Goal: Task Accomplishment & Management: Manage account settings

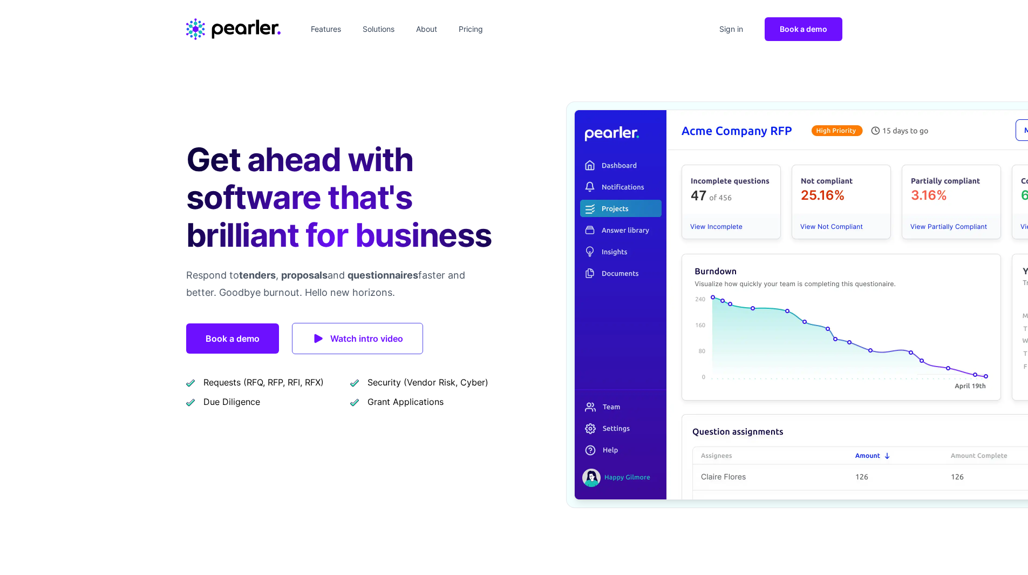
click at [737, 29] on link "Sign in" at bounding box center [731, 29] width 32 height 17
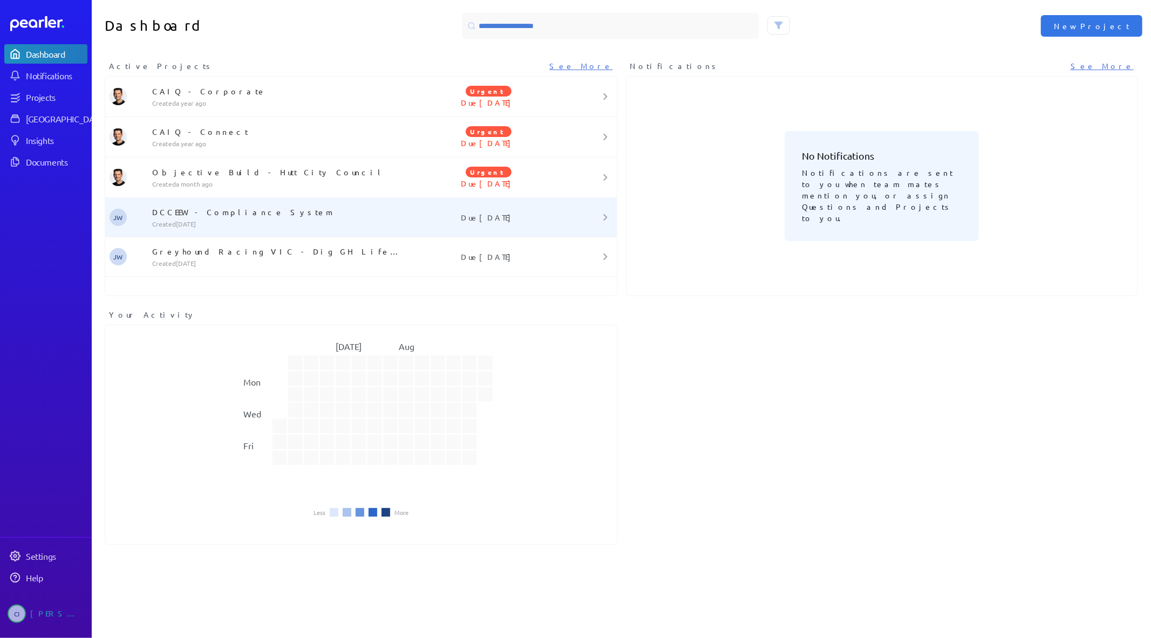
click at [173, 216] on p "DCCEEW - Compliance System" at bounding box center [278, 212] width 252 height 11
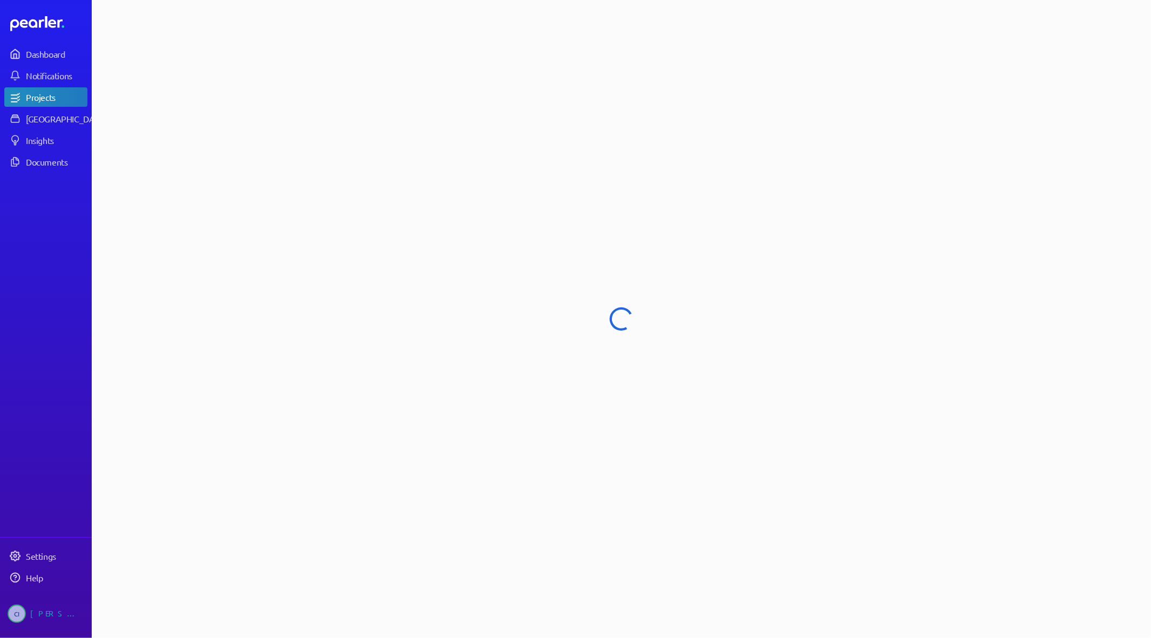
select select "**********"
select select "******"
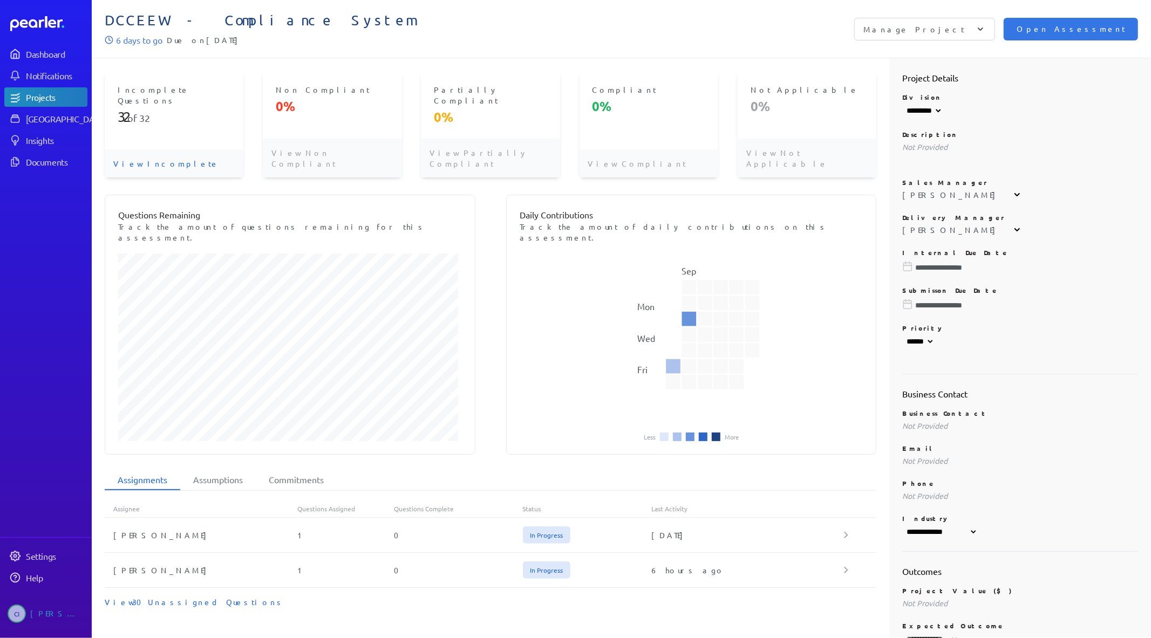
click at [160, 149] on p "View Incomplete" at bounding box center [174, 163] width 139 height 28
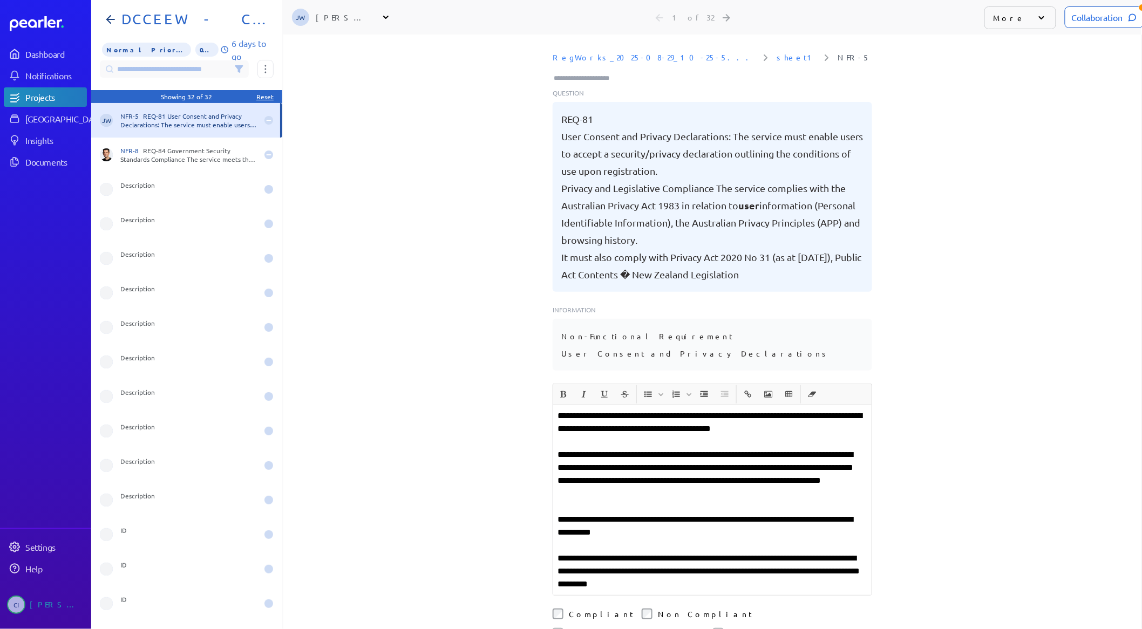
click at [235, 69] on icon at bounding box center [239, 69] width 9 height 9
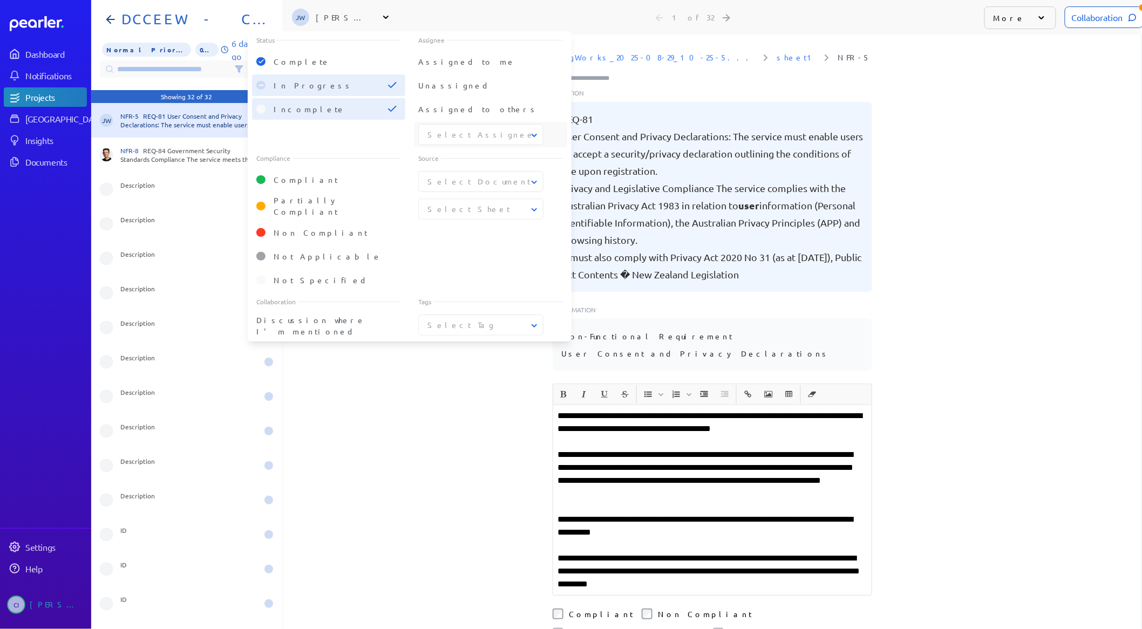
click at [466, 129] on button "Select Assignee" at bounding box center [481, 134] width 125 height 11
click at [473, 165] on span "[PERSON_NAME]" at bounding box center [481, 163] width 107 height 11
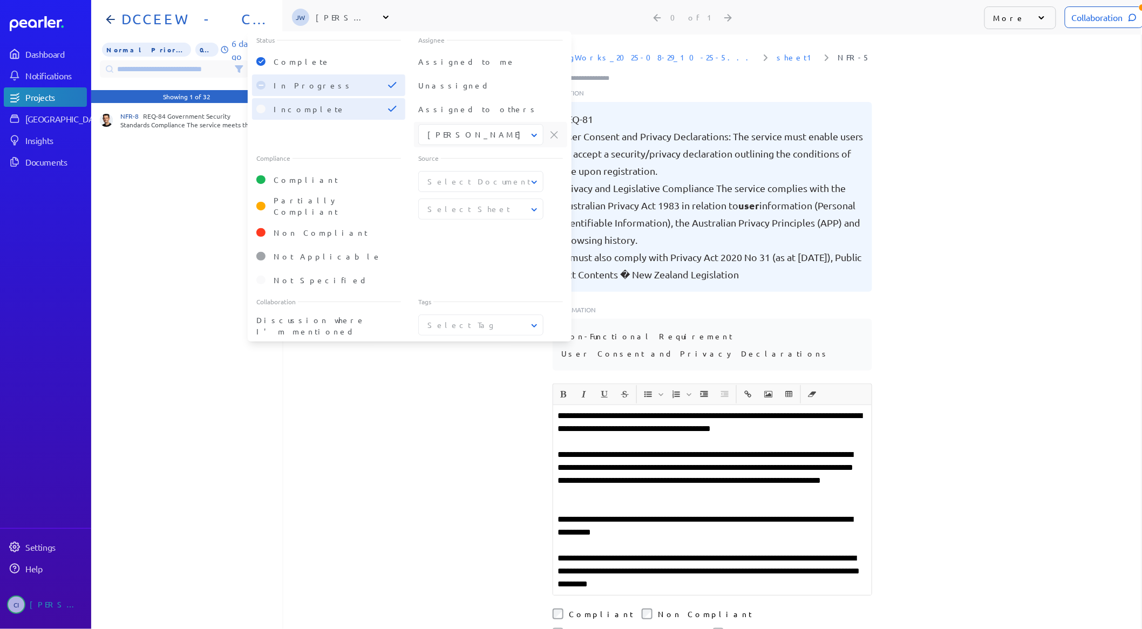
click at [476, 133] on button "[PERSON_NAME]" at bounding box center [481, 134] width 125 height 11
click at [525, 159] on button "[PERSON_NAME]" at bounding box center [481, 164] width 124 height 20
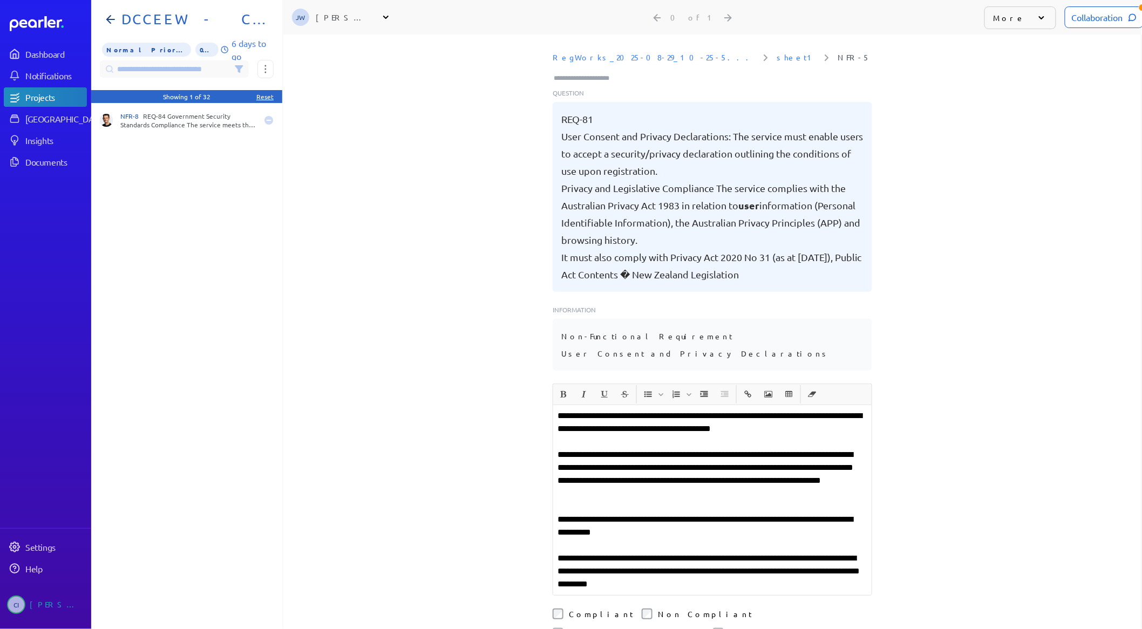
click at [224, 202] on div "NFR-8 REQ-84 Government Security Standards Compliance The service meets the Aus…" at bounding box center [186, 370] width 191 height 535
click at [270, 97] on div "Reset" at bounding box center [264, 96] width 17 height 9
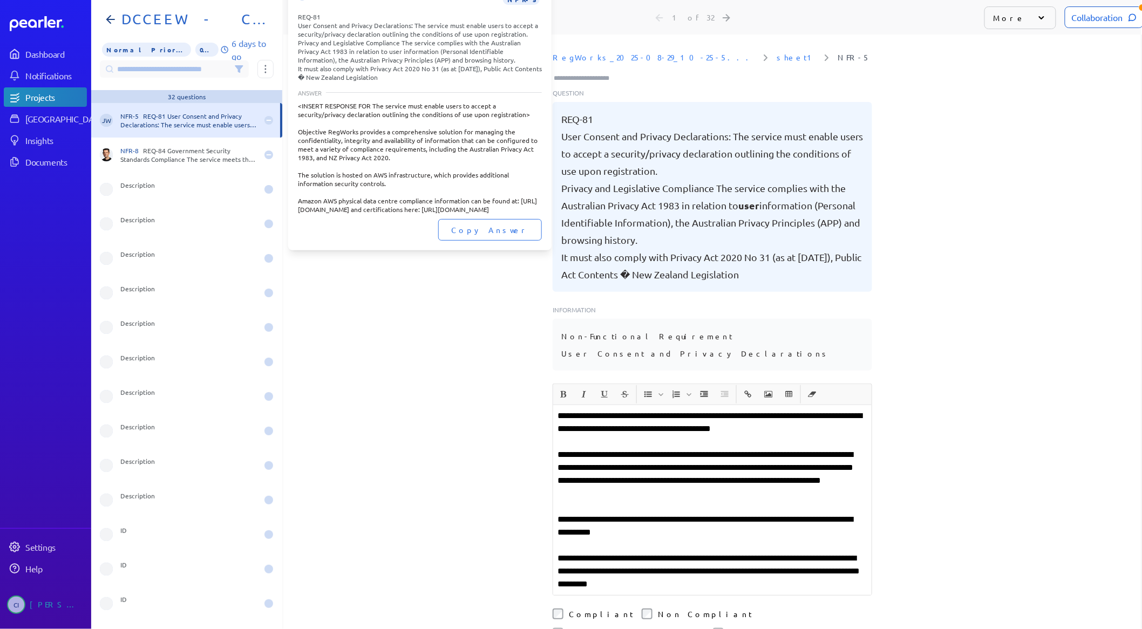
click at [193, 120] on div "NFR-5 REQ-81 User Consent and Privacy Declarations: The service must enable use…" at bounding box center [188, 120] width 137 height 17
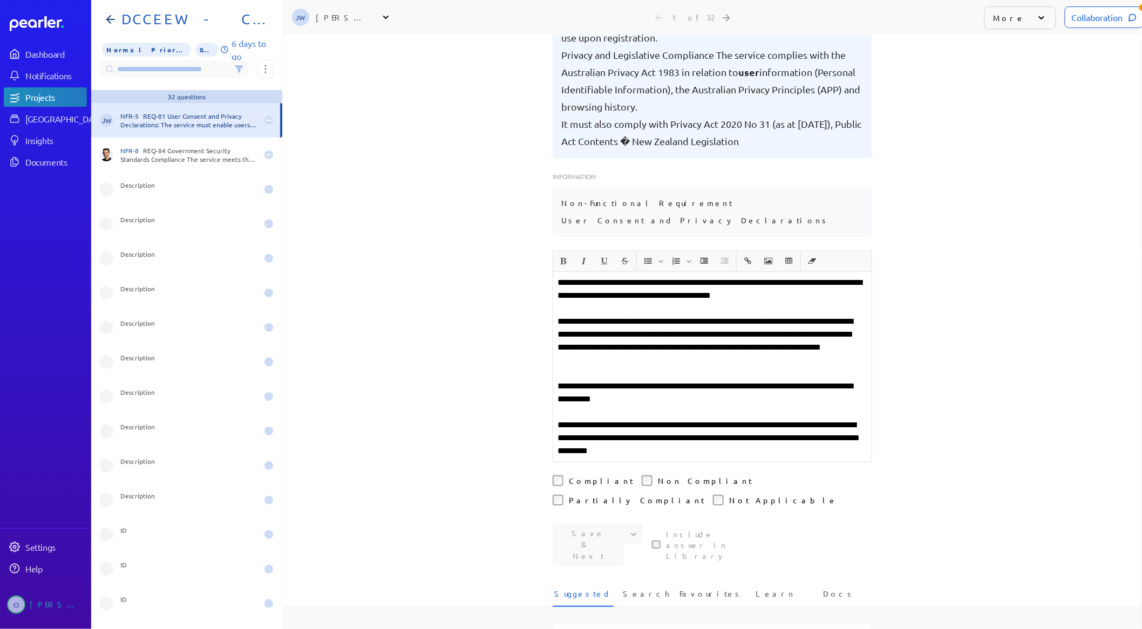
scroll to position [135, 0]
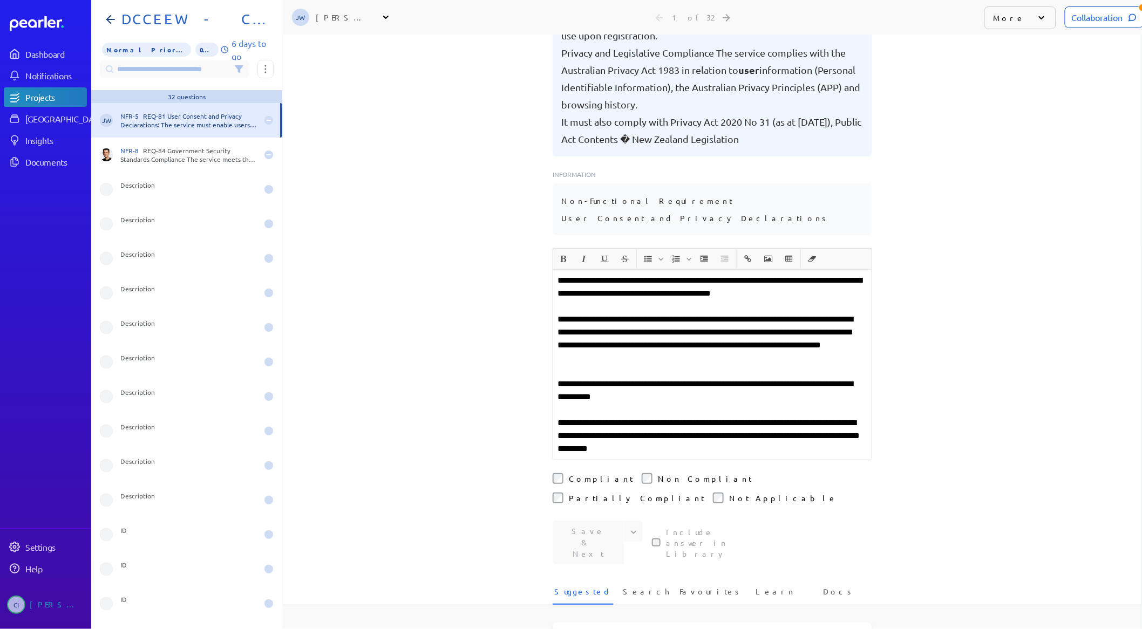
click at [1095, 9] on div "Collaboration" at bounding box center [1104, 17] width 79 height 22
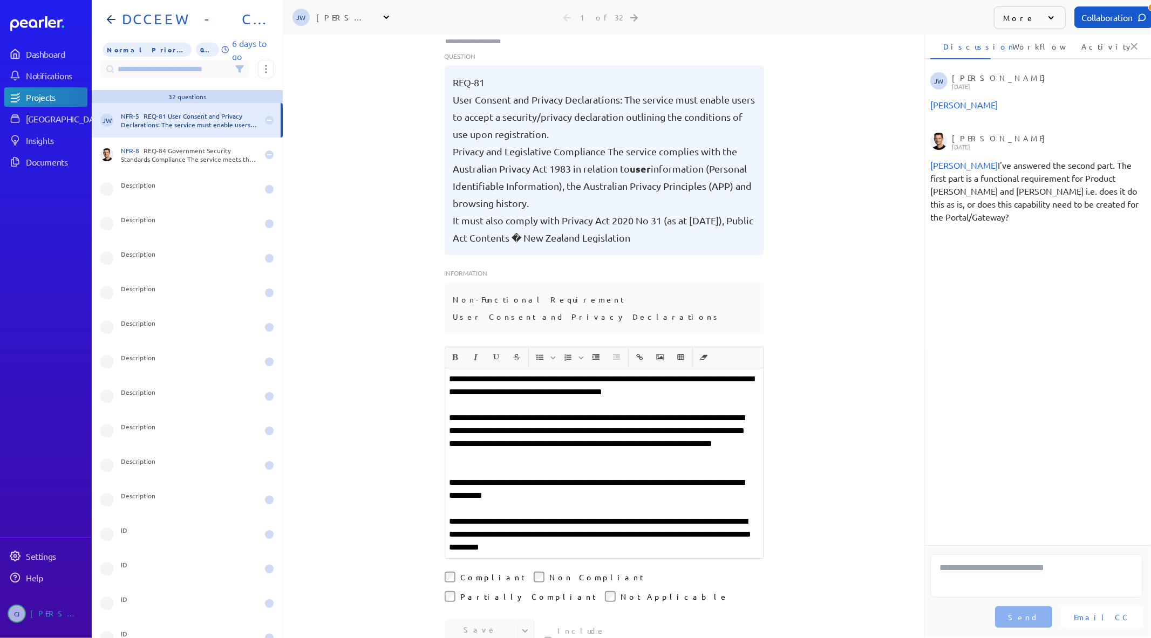
scroll to position [36, 0]
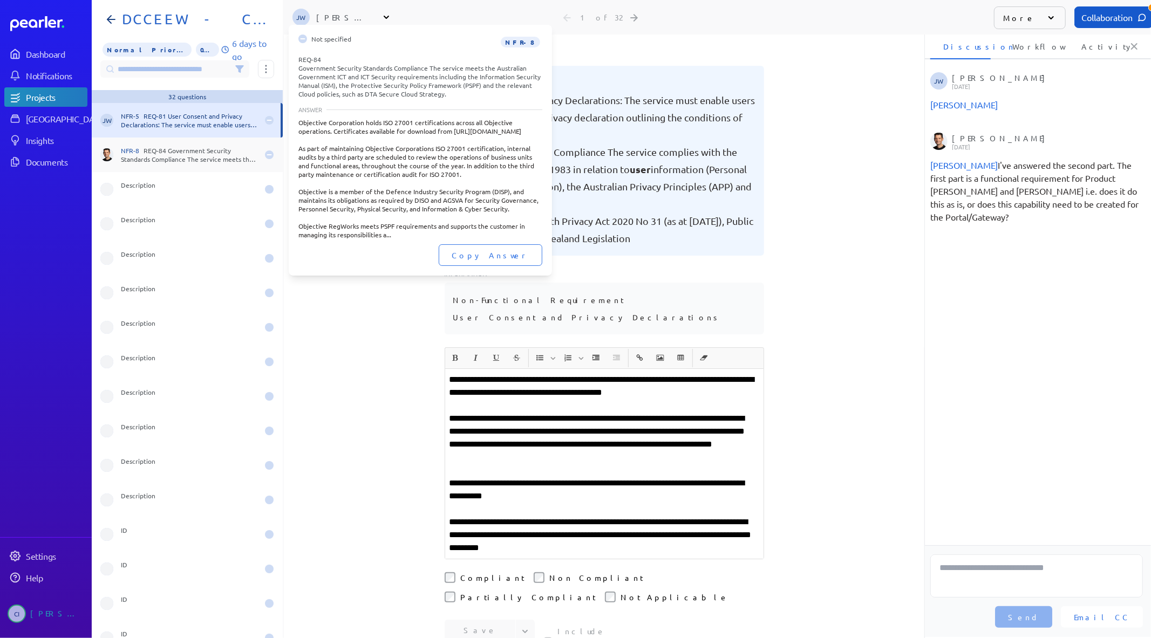
click at [152, 154] on div "NFR-8 REQ-84 Government Security Standards Compliance The service meets the Aus…" at bounding box center [189, 154] width 137 height 17
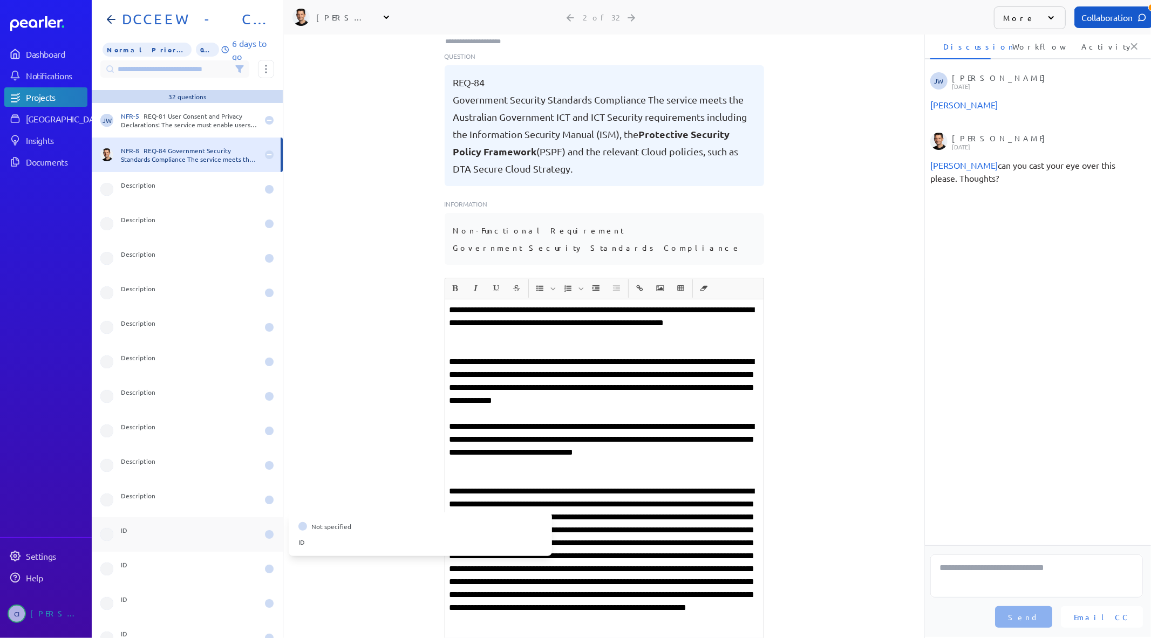
click at [184, 548] on div "ID" at bounding box center [187, 535] width 191 height 35
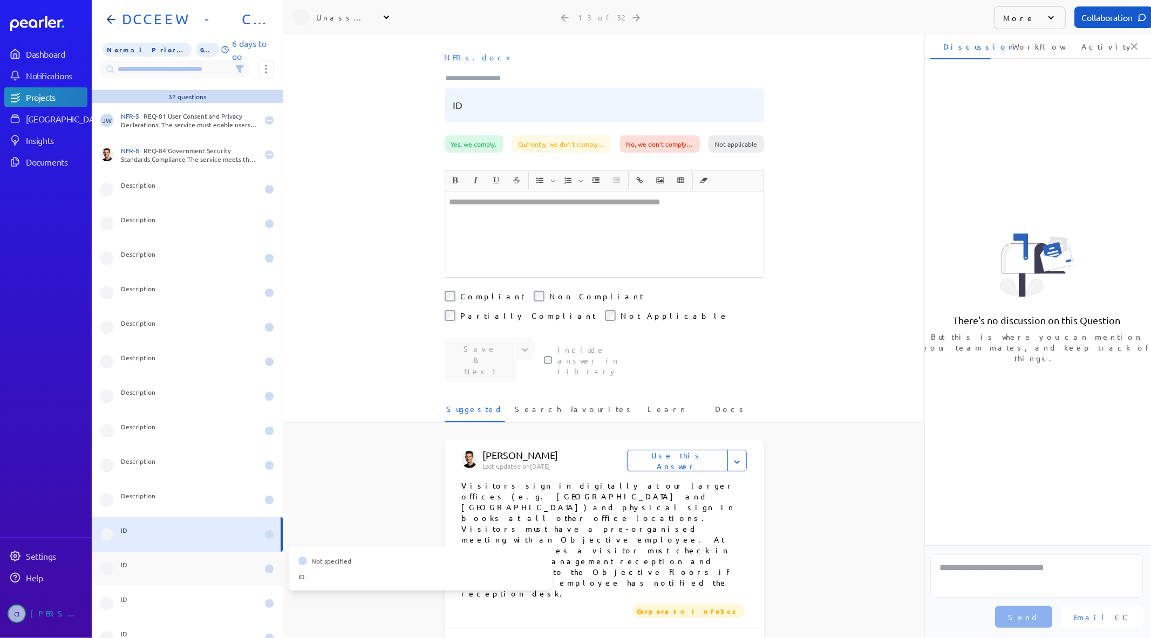
click at [171, 584] on div "ID" at bounding box center [187, 569] width 191 height 35
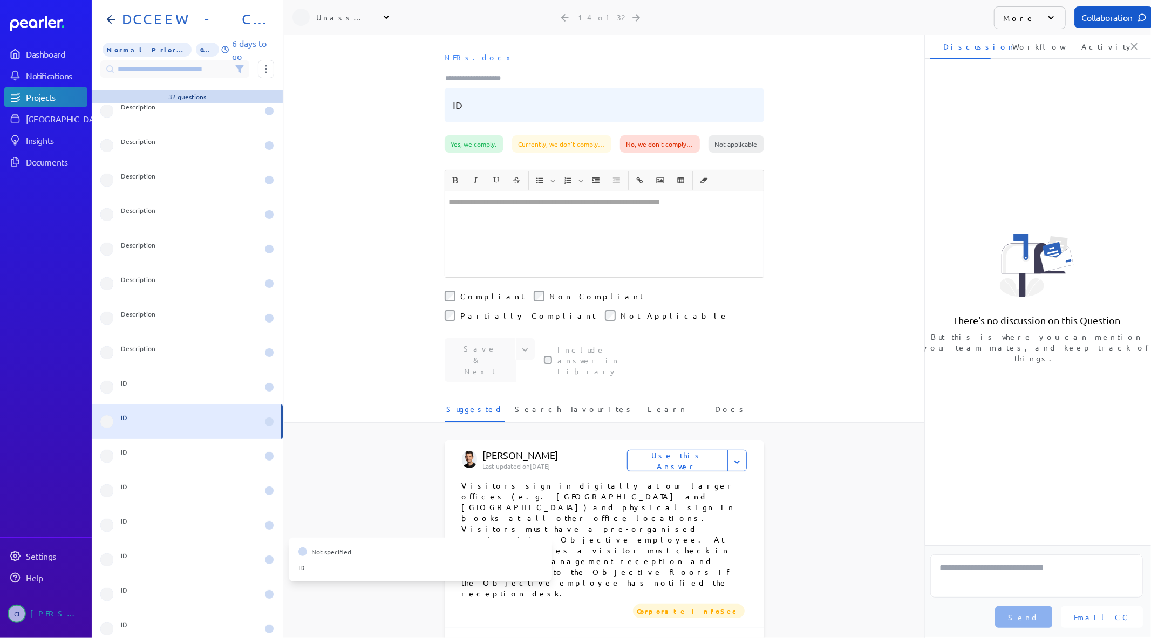
click at [137, 566] on div "ID" at bounding box center [189, 560] width 137 height 17
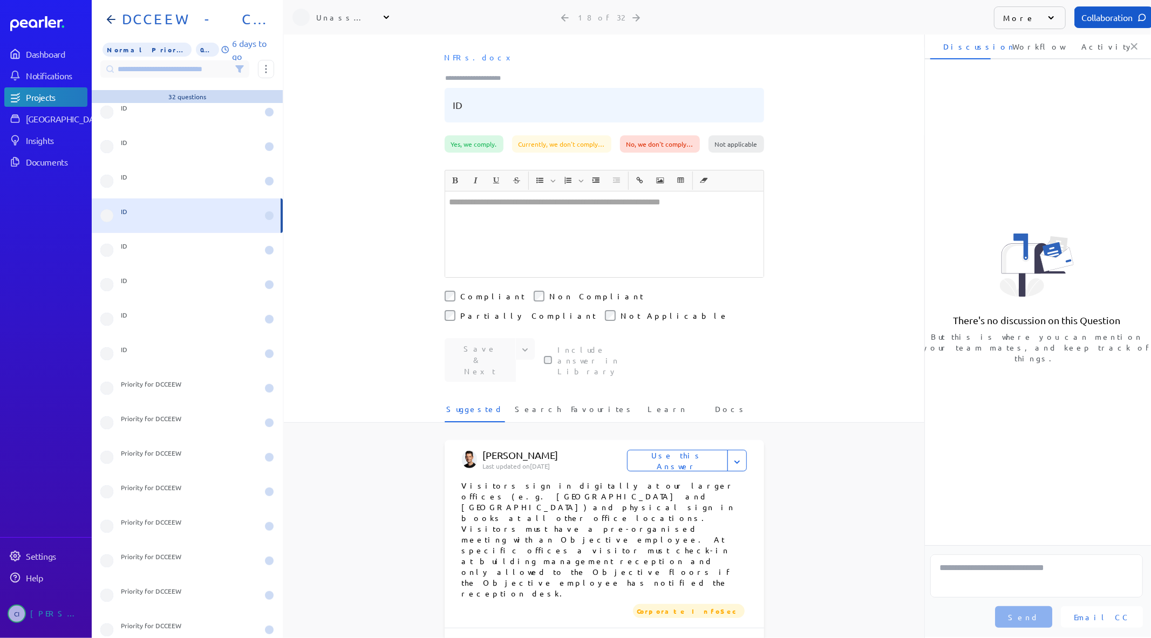
scroll to position [492, 0]
click at [146, 407] on div "Priority for DCCEEW" at bounding box center [187, 422] width 191 height 35
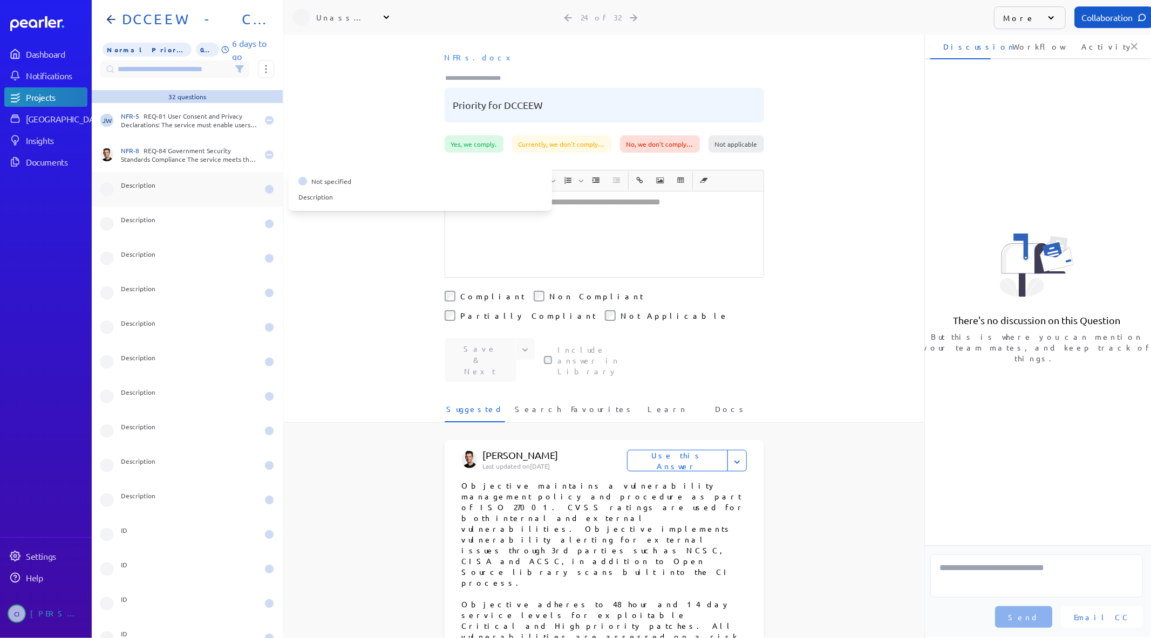
click at [157, 192] on div "Description" at bounding box center [189, 189] width 137 height 17
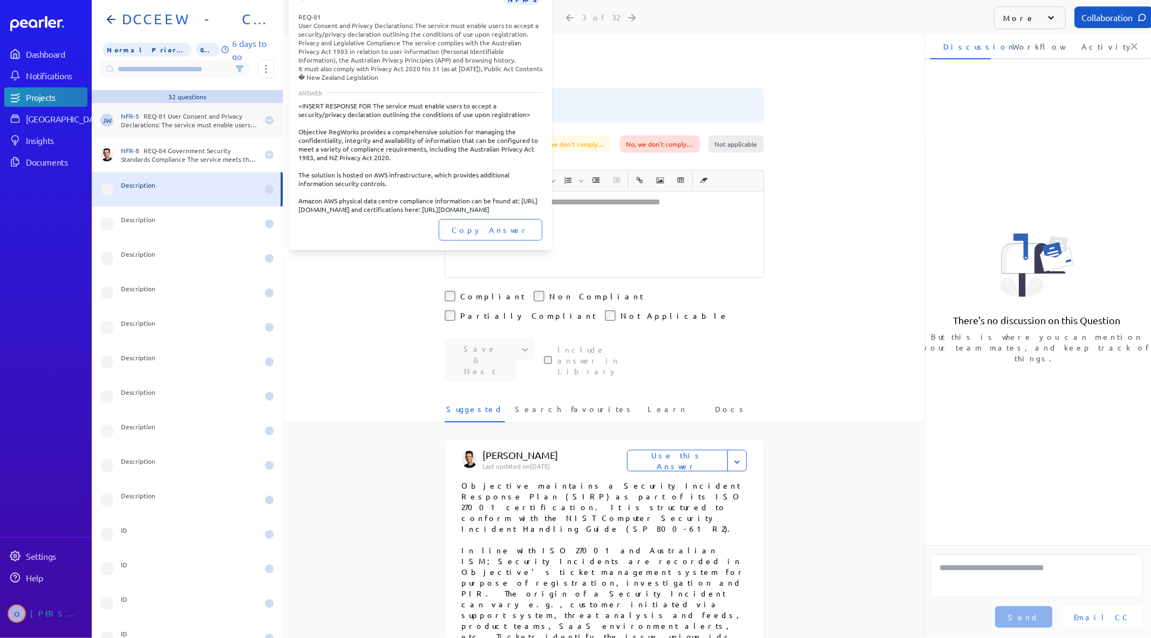
click at [174, 124] on div "NFR-5 REQ-81 User Consent and Privacy Declarations: The service must enable use…" at bounding box center [189, 120] width 137 height 17
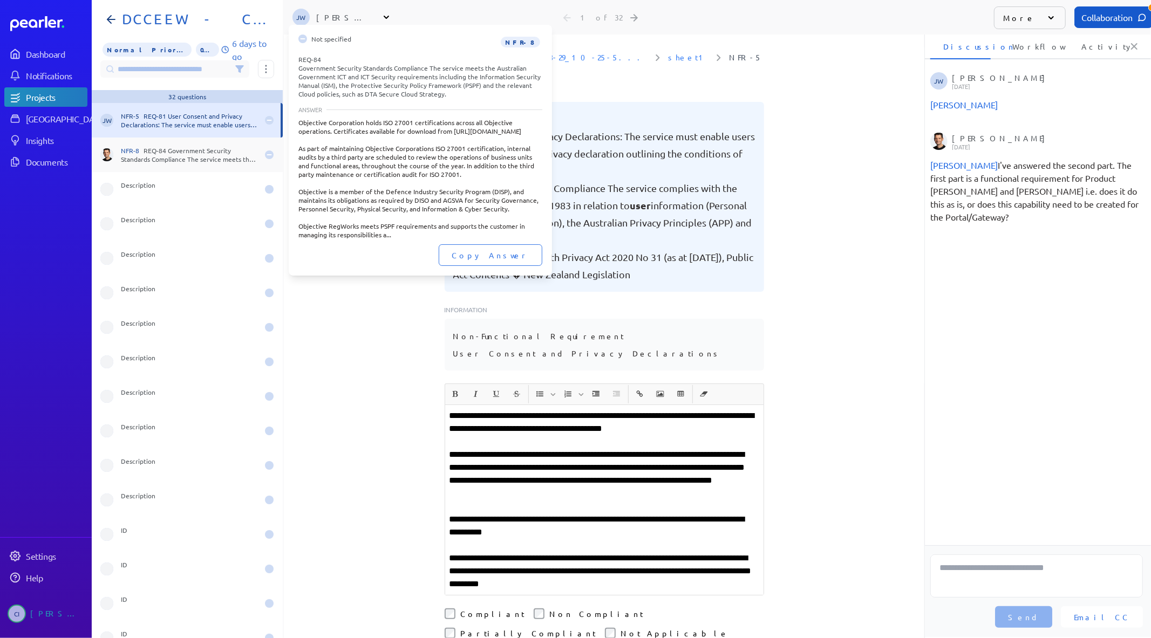
click at [161, 158] on div "NFR-8 REQ-84 Government Security Standards Compliance The service meets the Aus…" at bounding box center [189, 154] width 137 height 17
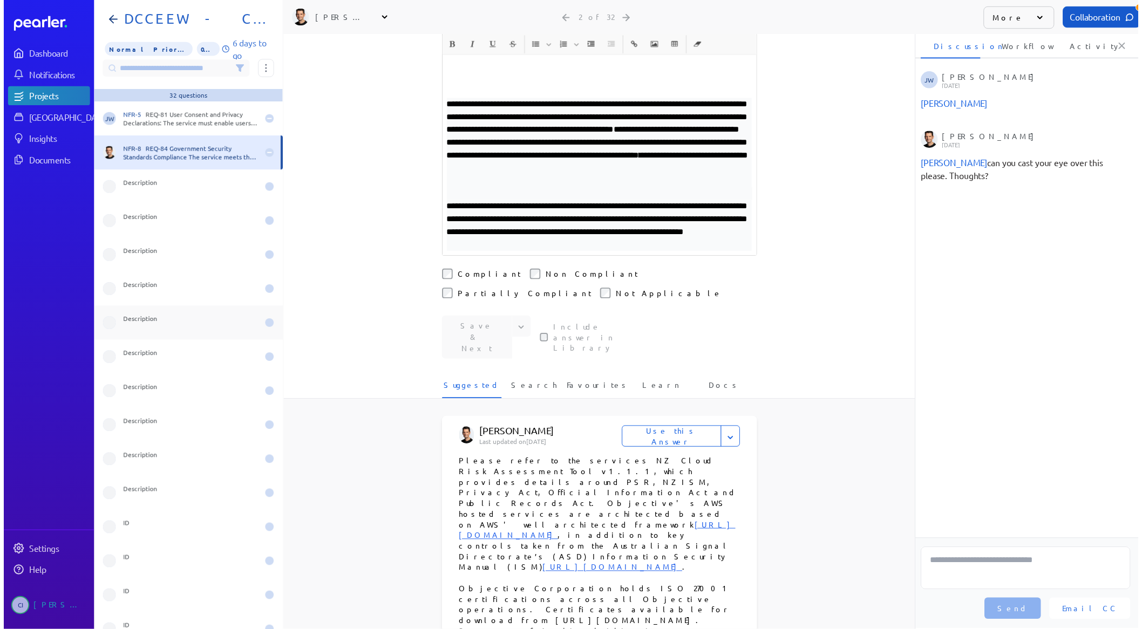
scroll to position [631, 0]
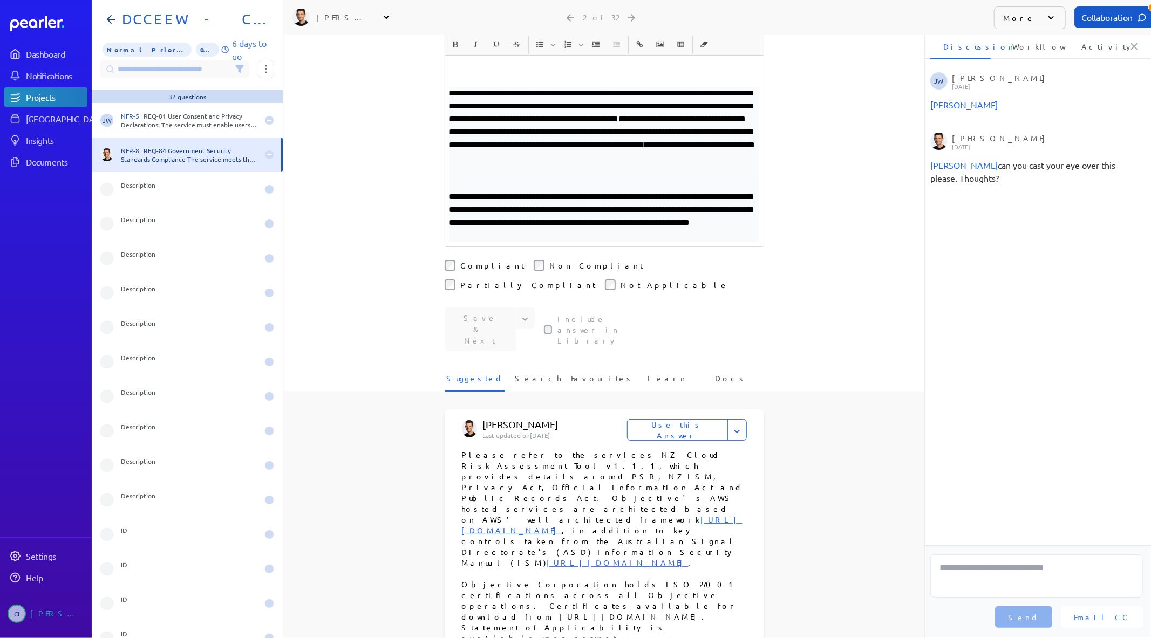
click at [44, 103] on link "Projects" at bounding box center [45, 96] width 83 height 19
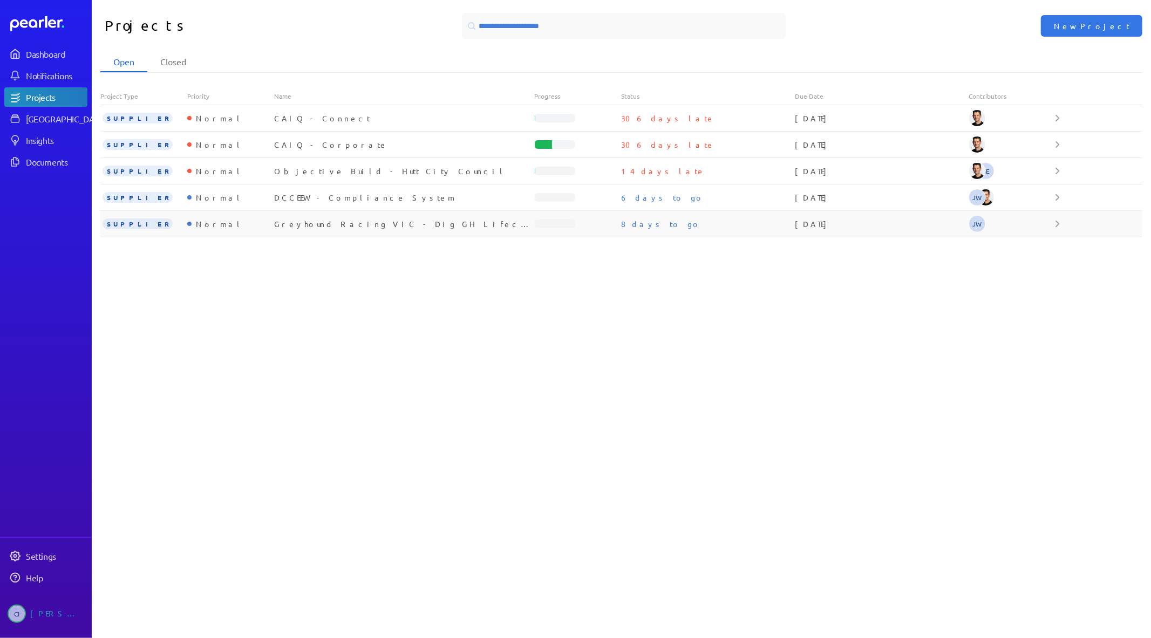
click at [319, 218] on div "SUPPLIER Normal Greyhound Racing VIC - Dig GH Lifecyle Tracking 8 days to go [D…" at bounding box center [621, 224] width 1042 height 26
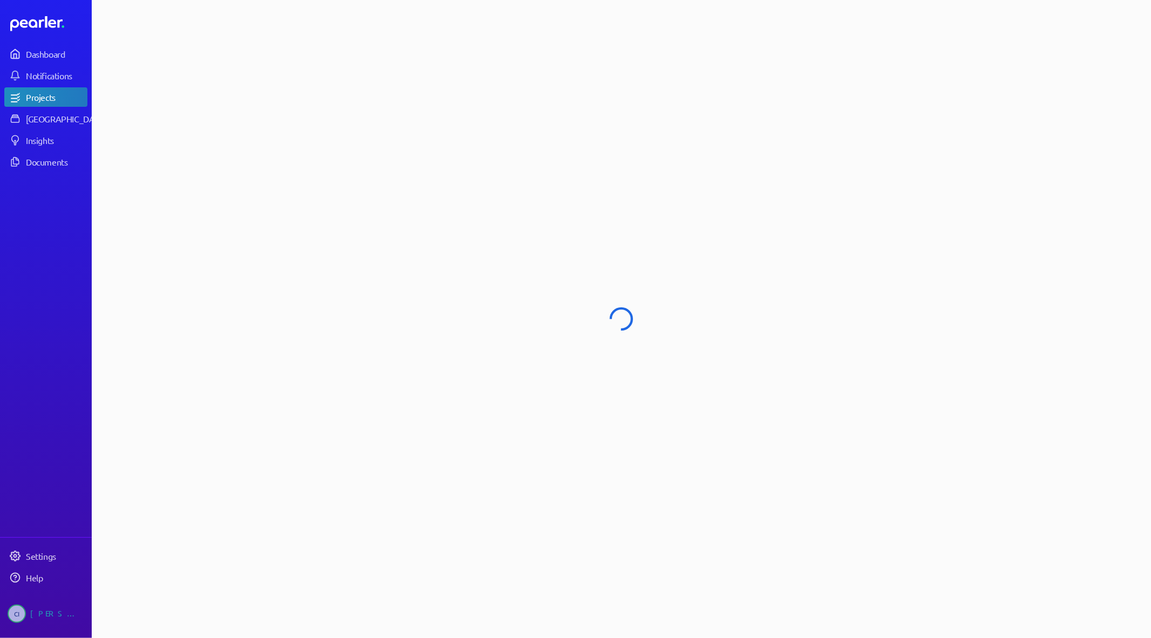
select select "**********"
select select "******"
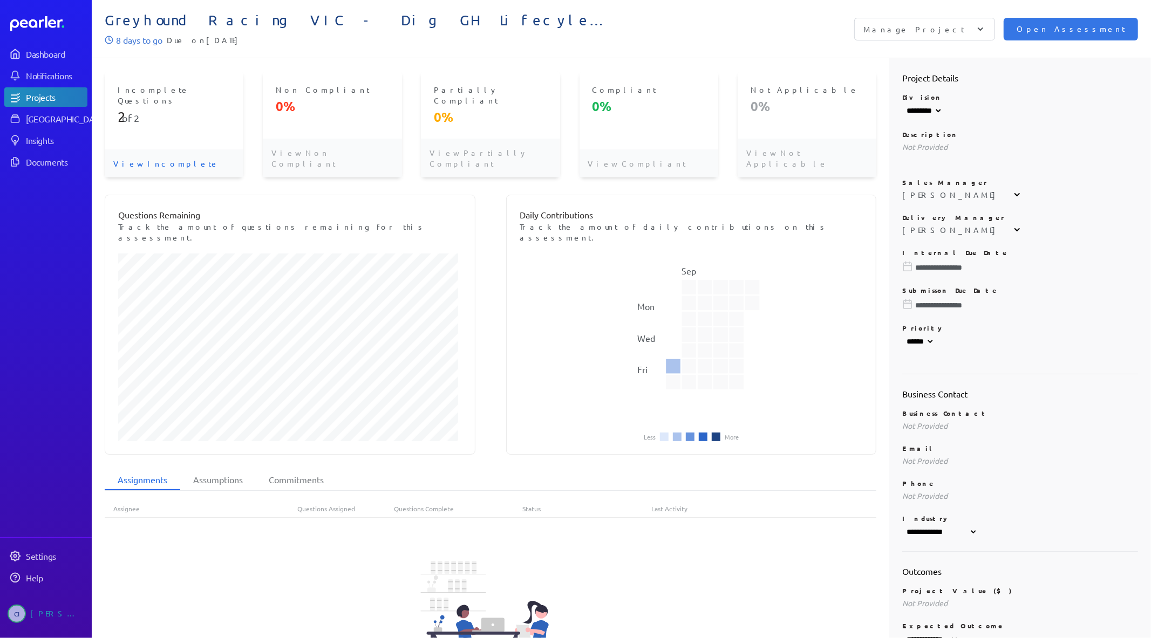
click at [152, 149] on p "View Incomplete" at bounding box center [174, 163] width 139 height 28
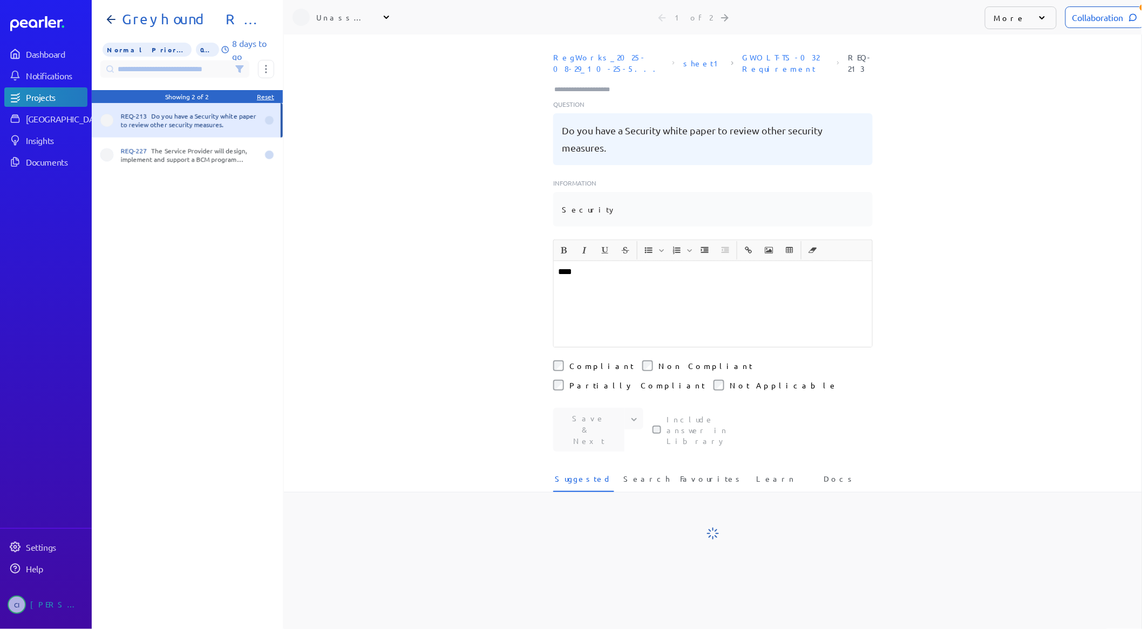
scroll to position [0, 8]
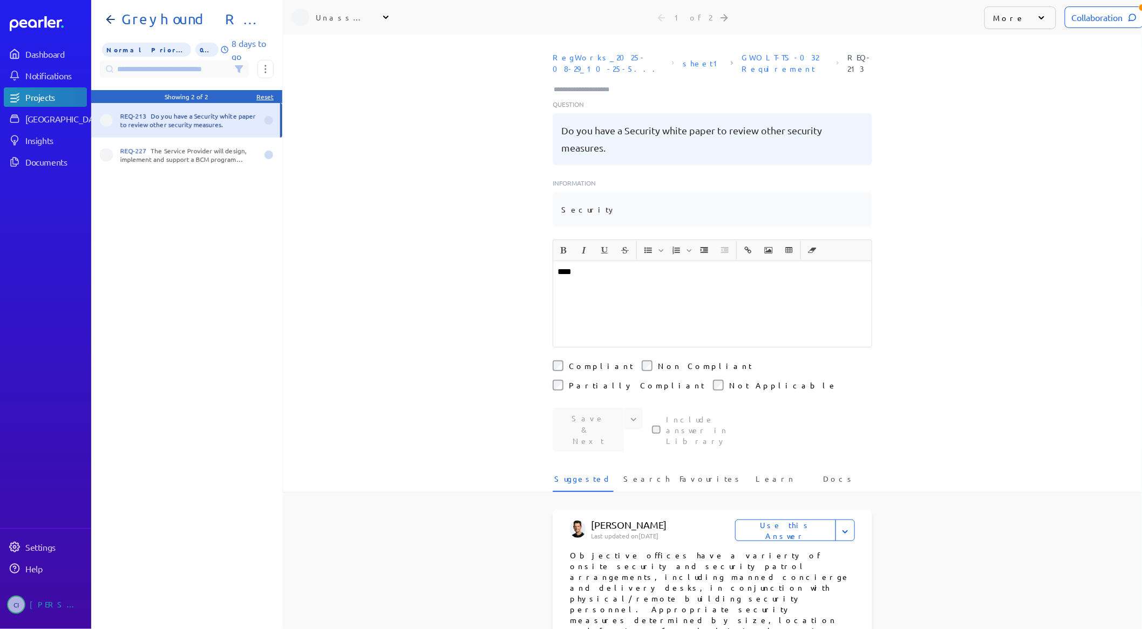
click at [152, 142] on div "REQ-227 The Service Provider will design, implement and support a BCM program c…" at bounding box center [186, 155] width 191 height 35
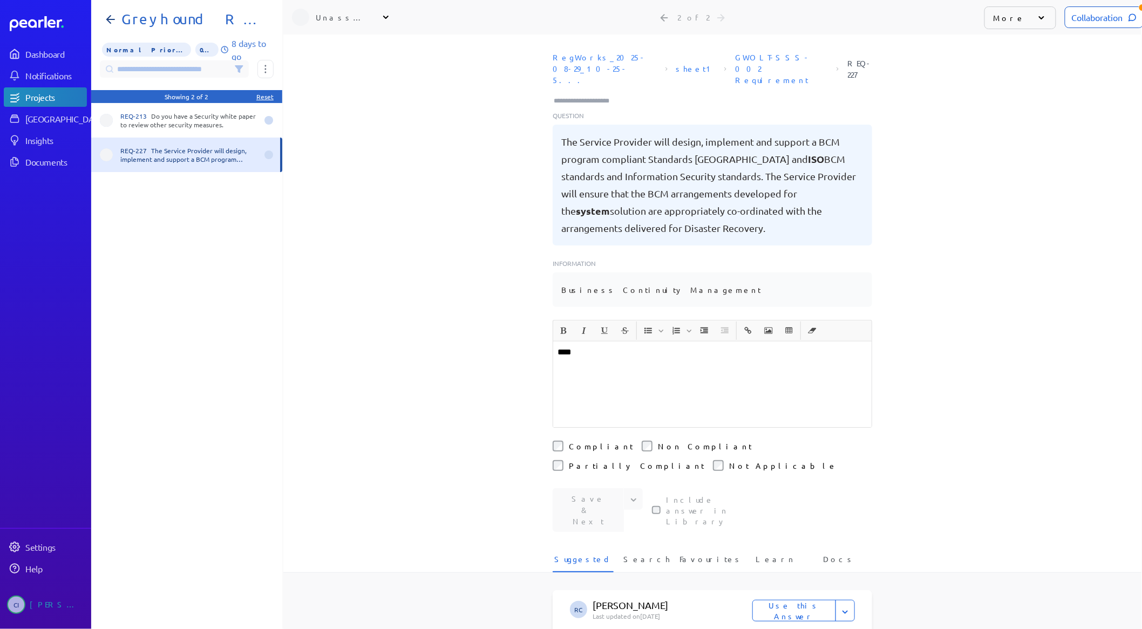
click at [1094, 30] on div "Collaboration More Question Edit Question Share Question Mark Completed Not a Q…" at bounding box center [1058, 17] width 148 height 35
click at [1092, 19] on div "Collaboration" at bounding box center [1104, 17] width 79 height 22
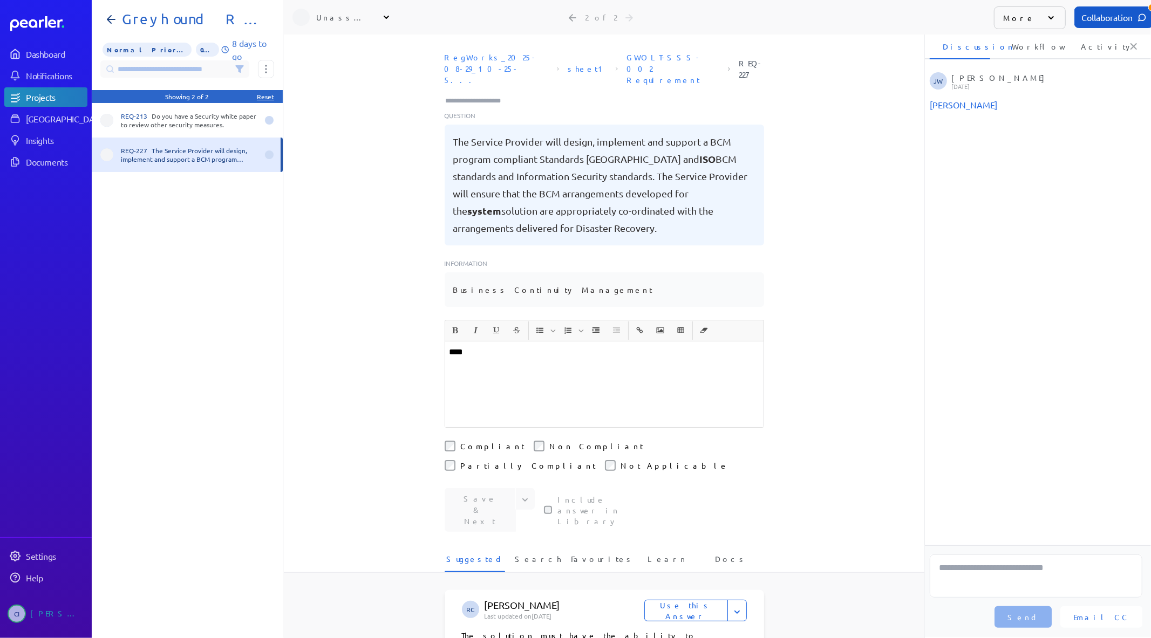
scroll to position [0, 3]
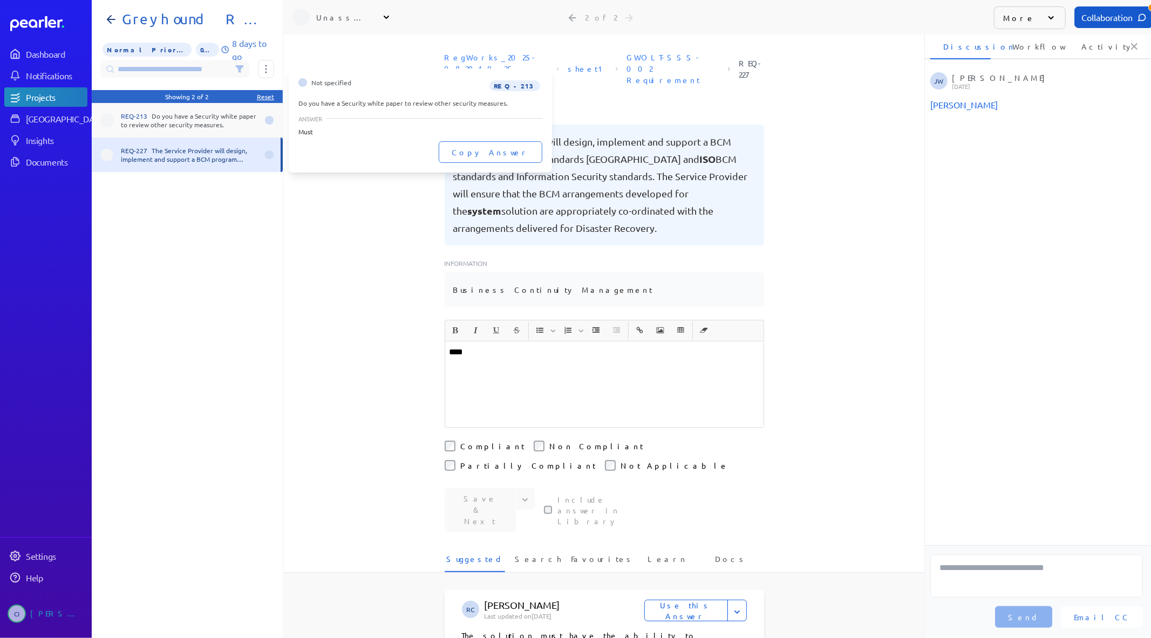
click at [162, 112] on div "REQ-213 Do you have a Security white paper to review other security measures." at bounding box center [189, 120] width 137 height 17
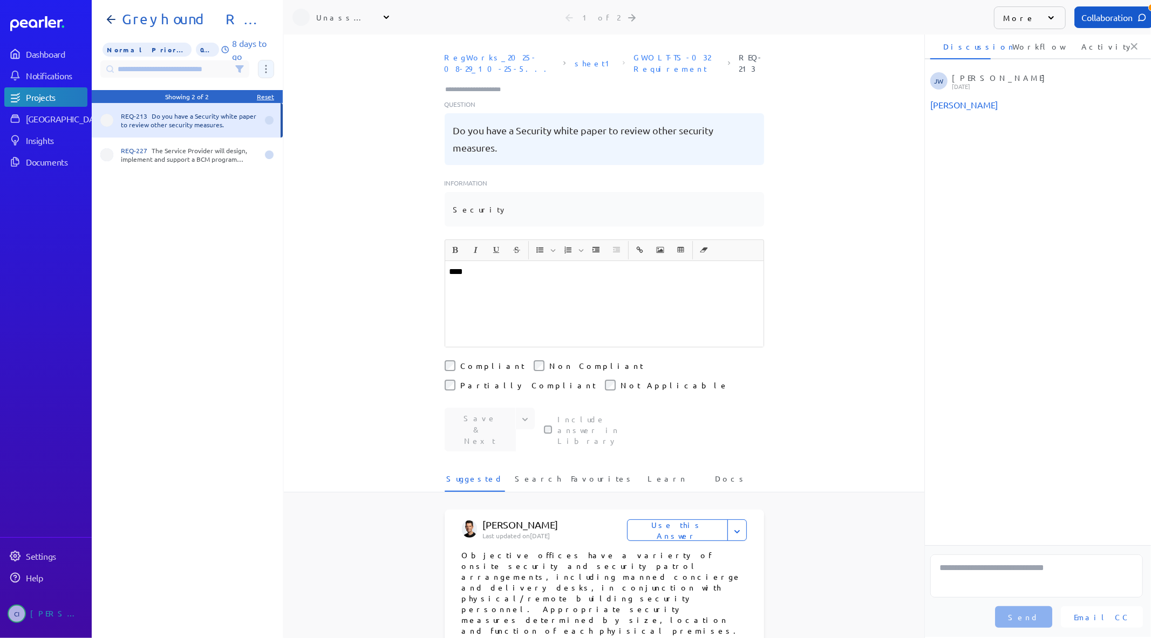
drag, startPoint x: 262, startPoint y: 82, endPoint x: 262, endPoint y: 63, distance: 19.4
click at [262, 63] on nav "Greyhound Racing VIC - Dig GH Lifecyle Tracking Normal Priority 0% 8 days to go…" at bounding box center [187, 319] width 191 height 638
click at [262, 63] on button at bounding box center [266, 69] width 16 height 18
click at [268, 118] on span "Assign 2 questions" at bounding box center [312, 123] width 90 height 23
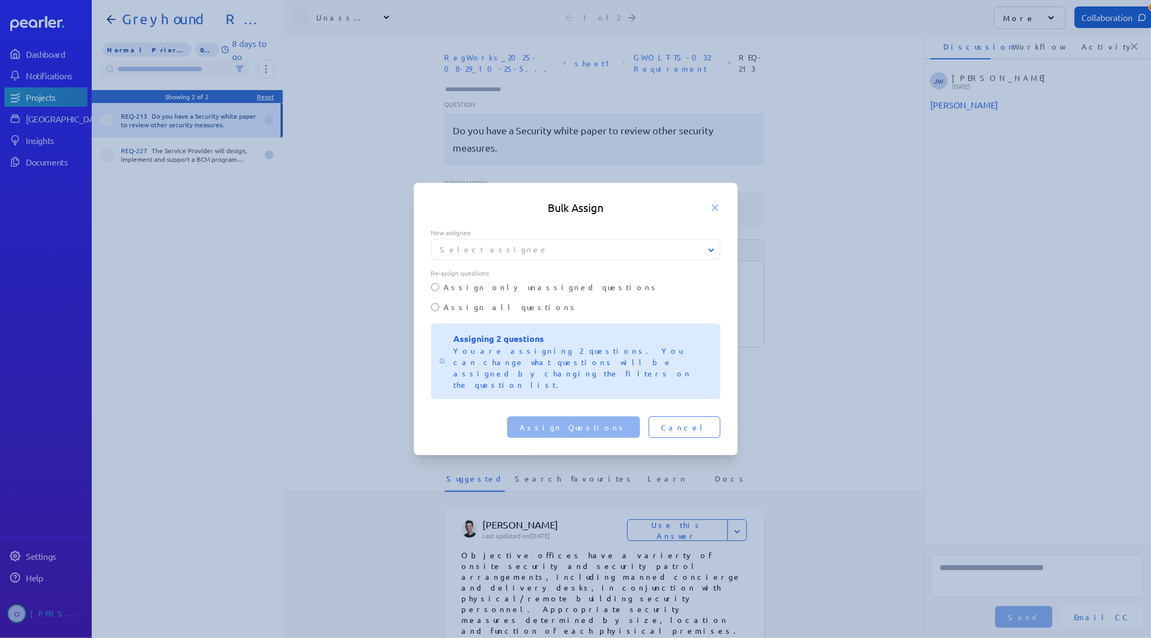
click at [488, 327] on div "New assignee Select assignee Re-assign questions Assign only unassigned questio…" at bounding box center [575, 313] width 289 height 171
click at [482, 313] on label "Assign all questions" at bounding box center [582, 307] width 276 height 11
click at [492, 255] on button "Select assignee" at bounding box center [576, 249] width 289 height 11
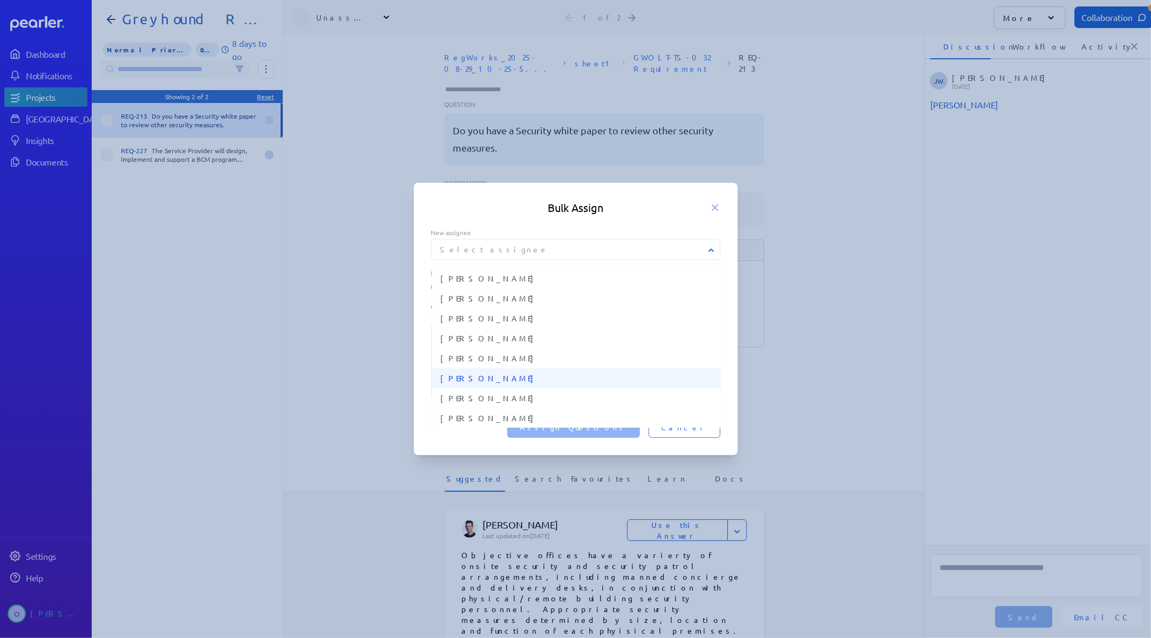
click at [484, 384] on span "[PERSON_NAME]" at bounding box center [576, 378] width 271 height 11
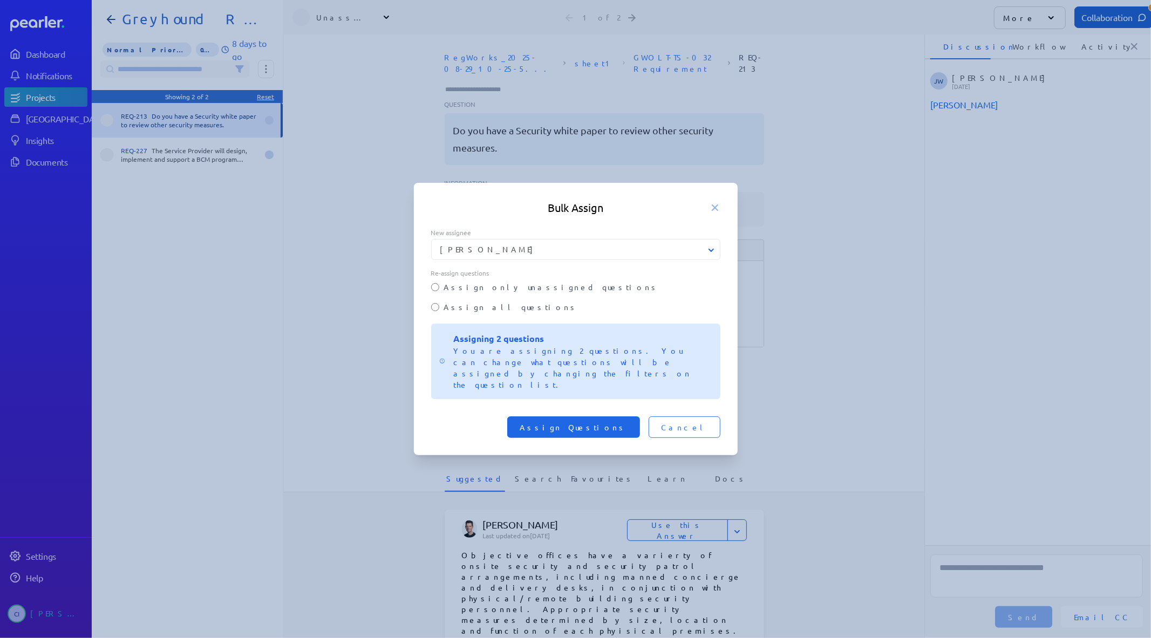
click at [614, 422] on span "Assign Questions" at bounding box center [573, 427] width 107 height 11
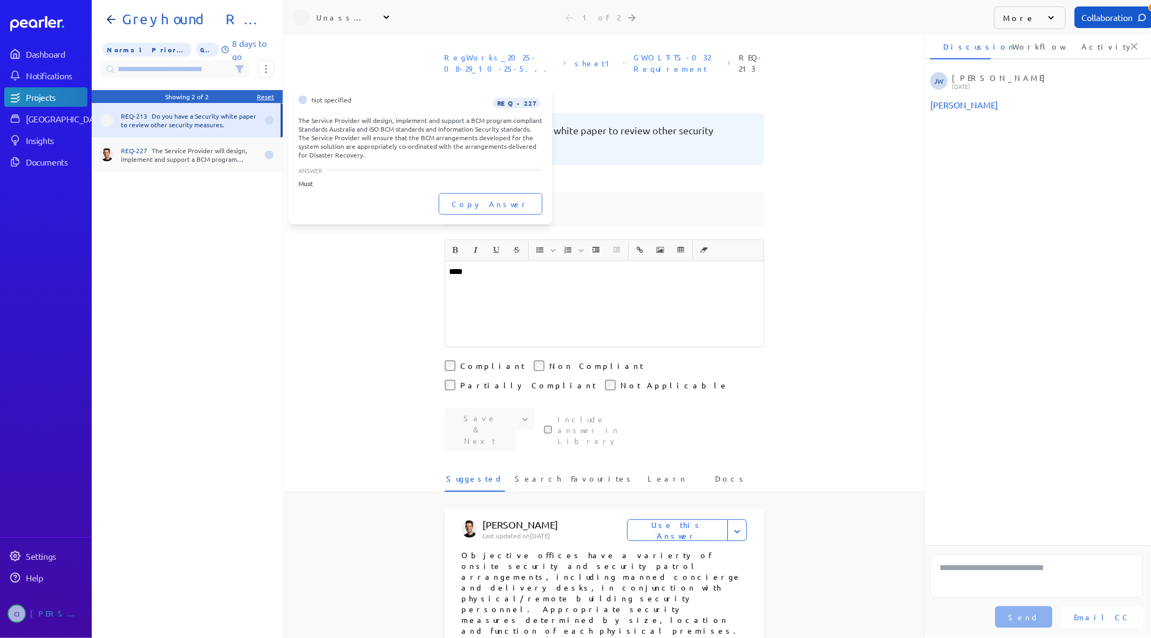
click at [172, 144] on div "REQ-227 The Service Provider will design, implement and support a BCM program c…" at bounding box center [187, 155] width 191 height 35
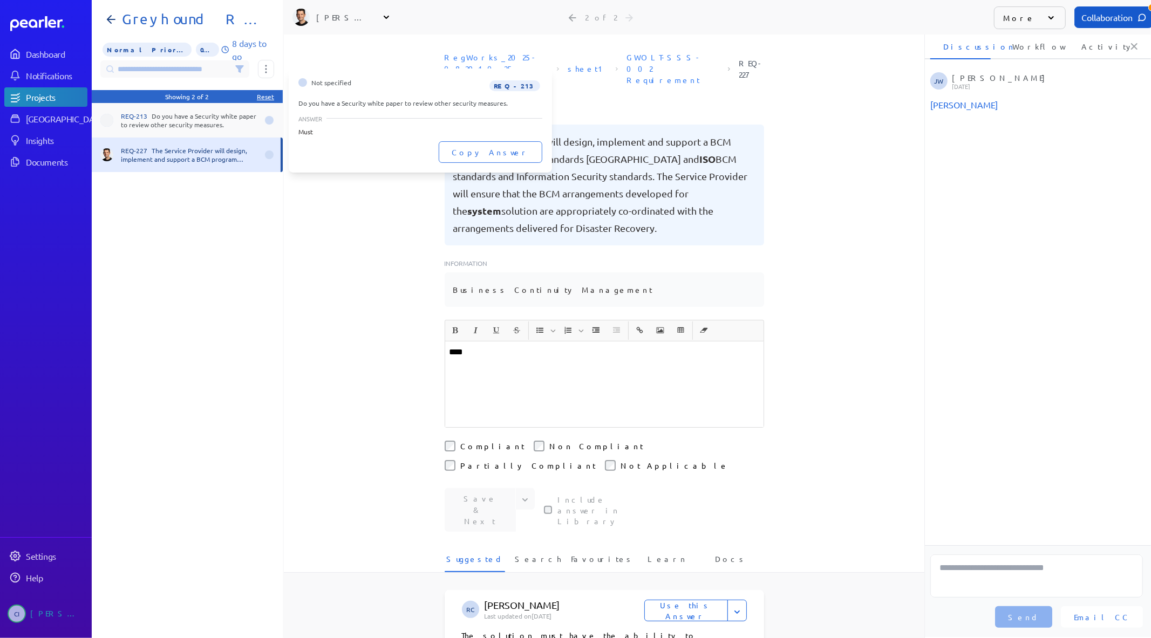
click at [177, 123] on div "REQ-213 Do you have a Security white paper to review other security measures." at bounding box center [189, 120] width 137 height 17
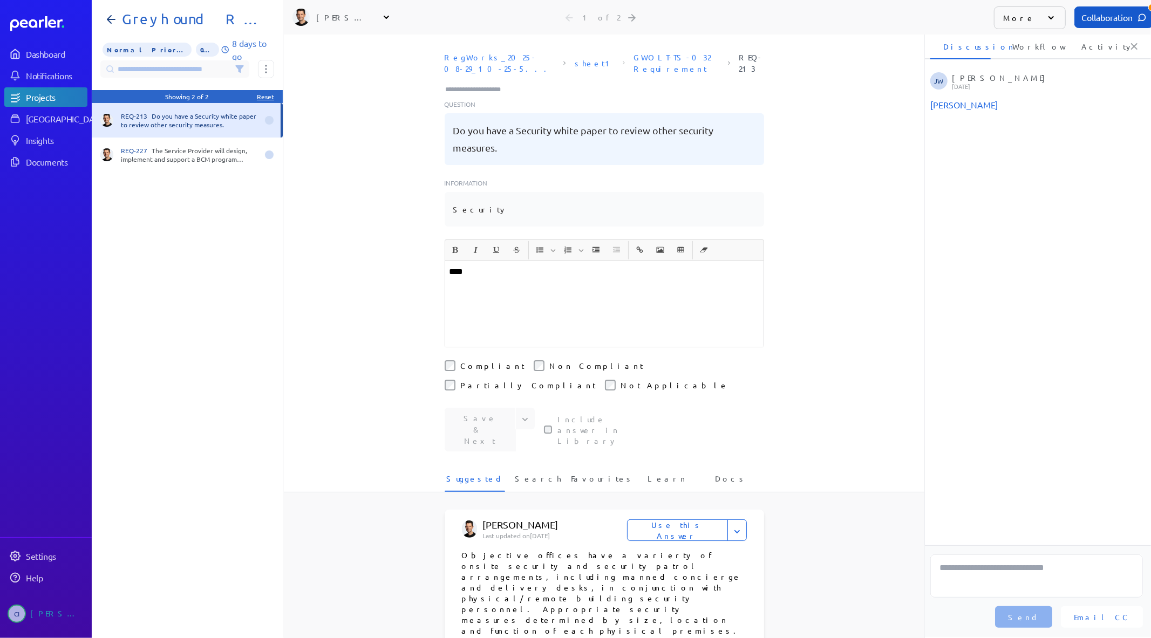
click at [473, 272] on p "****" at bounding box center [605, 272] width 310 height 13
click at [985, 576] on textarea at bounding box center [1036, 576] width 213 height 43
type textarea "*"
paste textarea "**********"
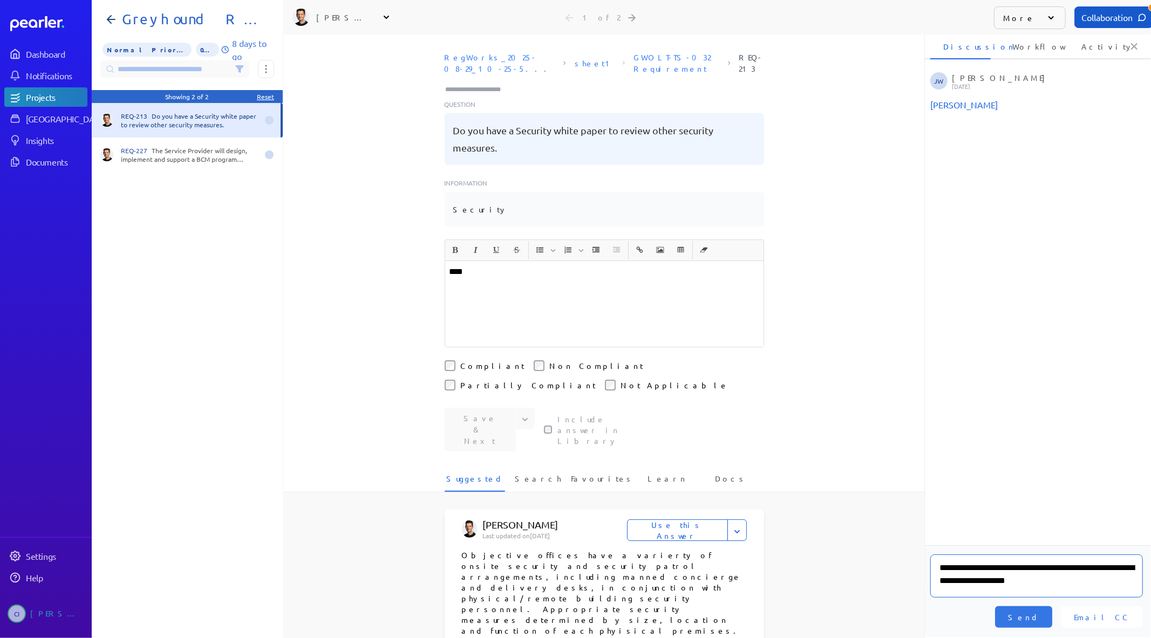
scroll to position [9, 0]
click at [996, 556] on textarea "**********" at bounding box center [1036, 576] width 213 height 43
type textarea "**********"
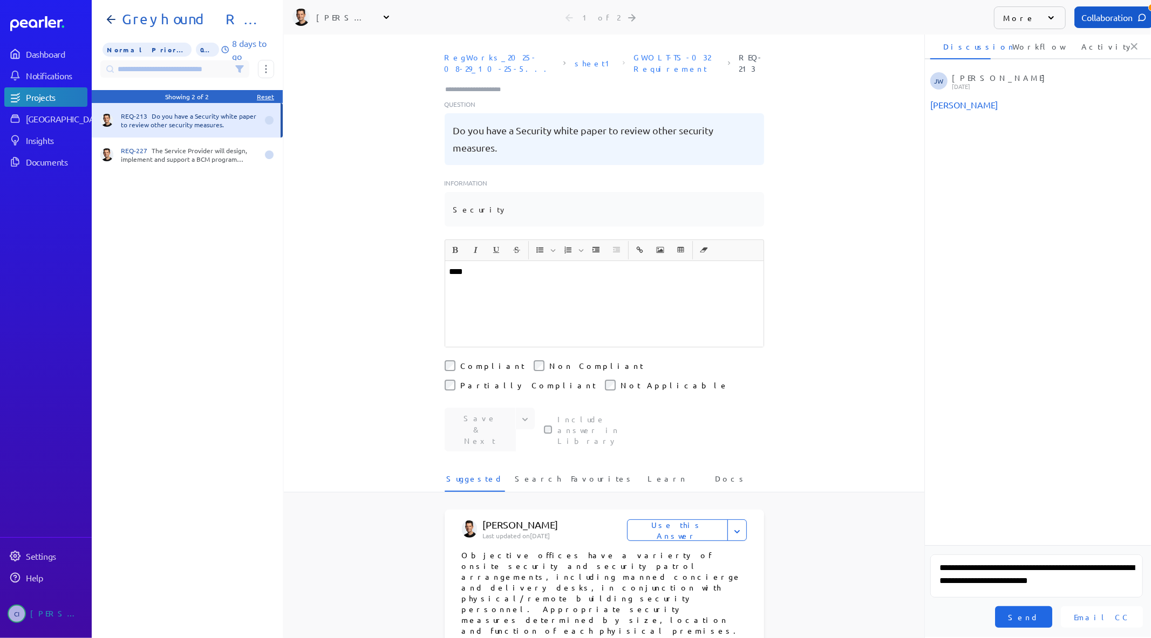
click at [1043, 616] on button "Send" at bounding box center [1023, 618] width 57 height 22
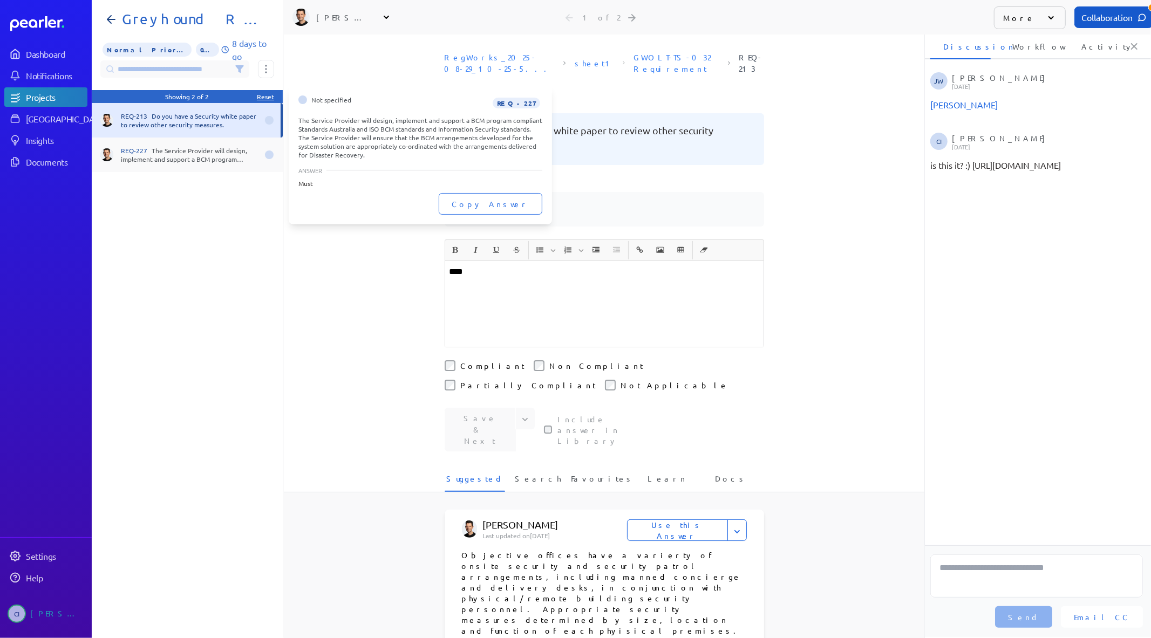
click at [172, 164] on div "REQ-227 The Service Provider will design, implement and support a BCM program c…" at bounding box center [187, 155] width 191 height 35
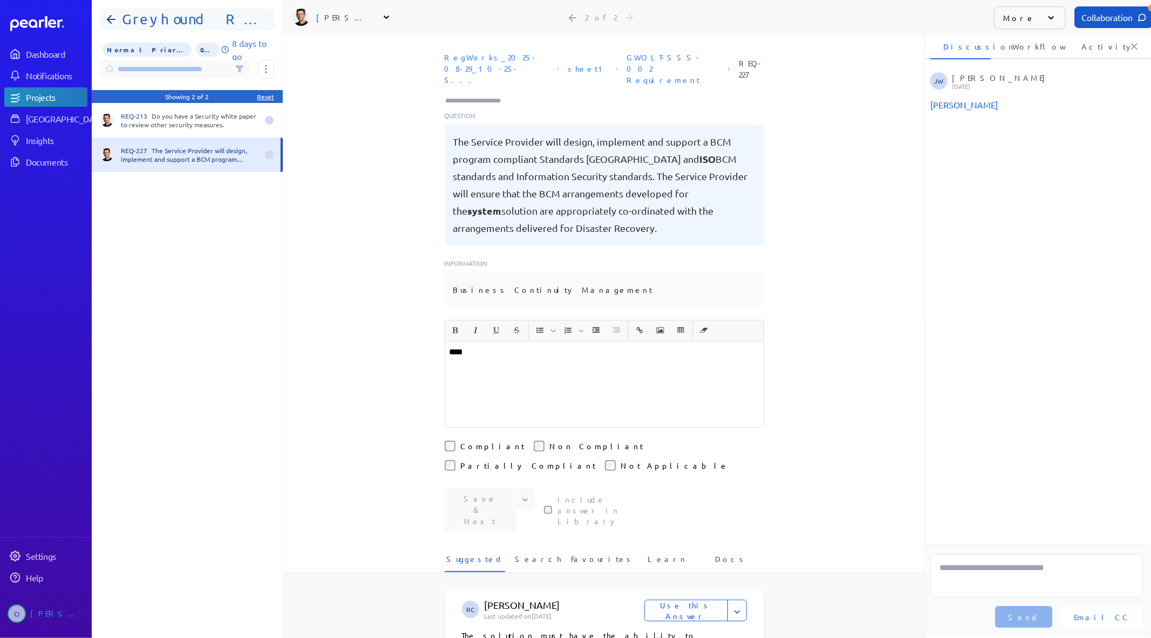
click at [111, 22] on icon at bounding box center [111, 19] width 13 height 13
select select "**********"
select select "******"
